Goal: Navigation & Orientation: Find specific page/section

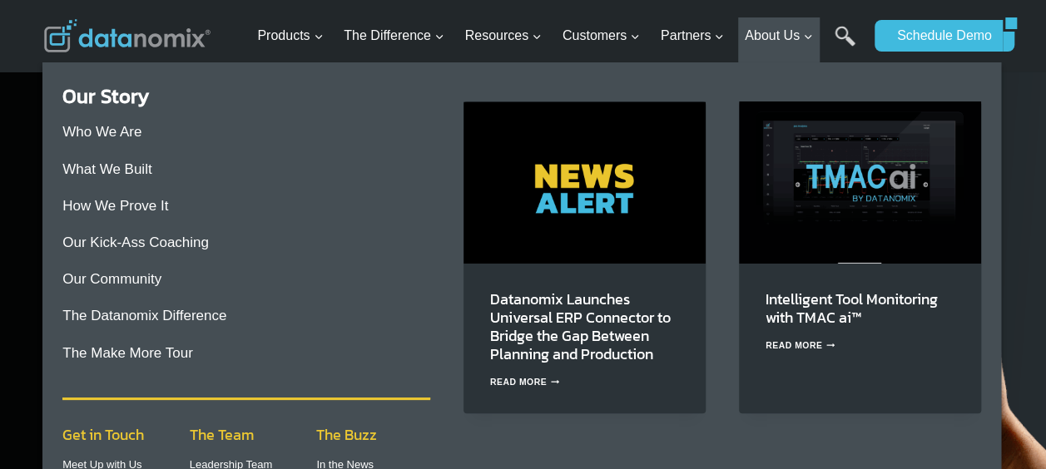
scroll to position [166, 0]
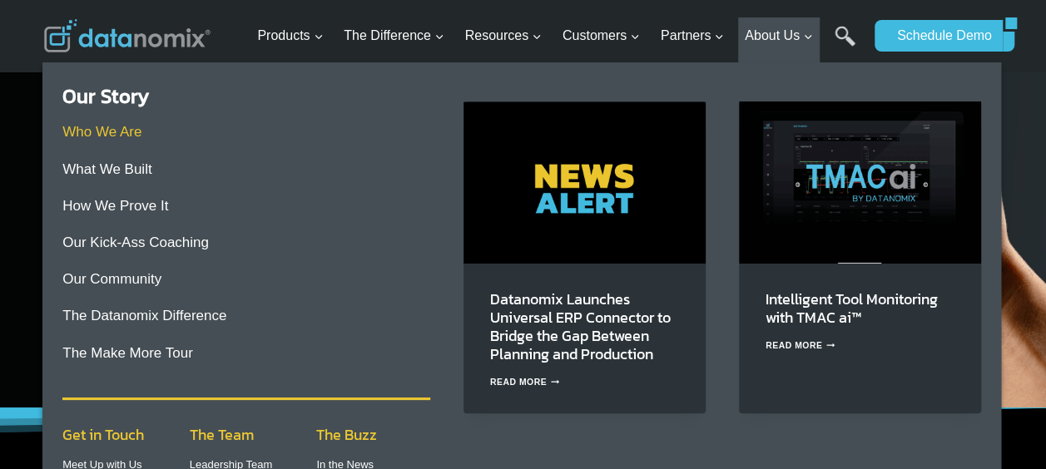
click at [135, 135] on link "Who We Are" at bounding box center [101, 132] width 79 height 16
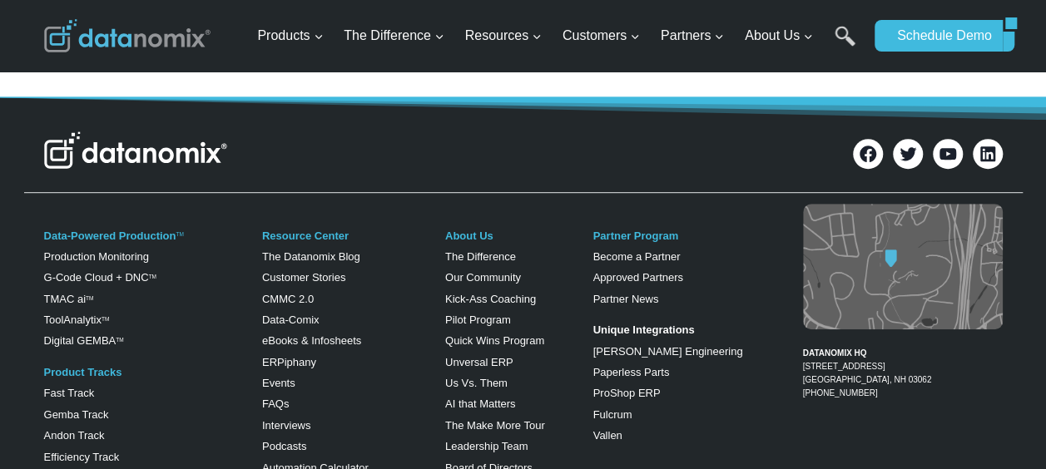
scroll to position [3577, 0]
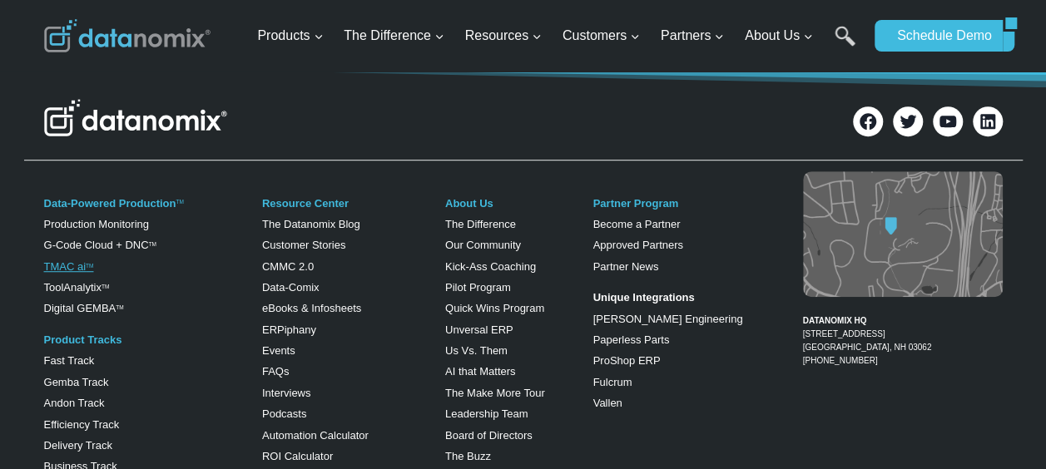
click at [77, 260] on link "TMAC ai TM" at bounding box center [69, 266] width 50 height 12
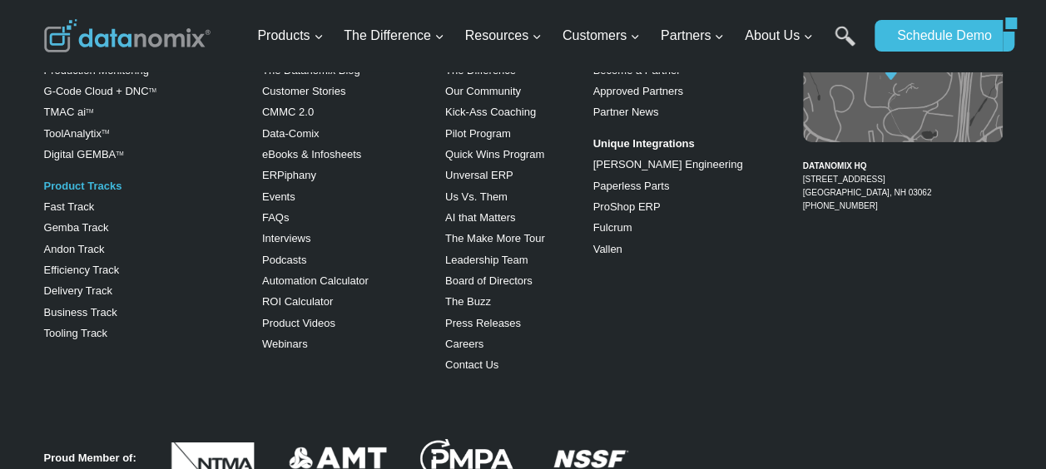
scroll to position [2730, 0]
